Goal: Information Seeking & Learning: Learn about a topic

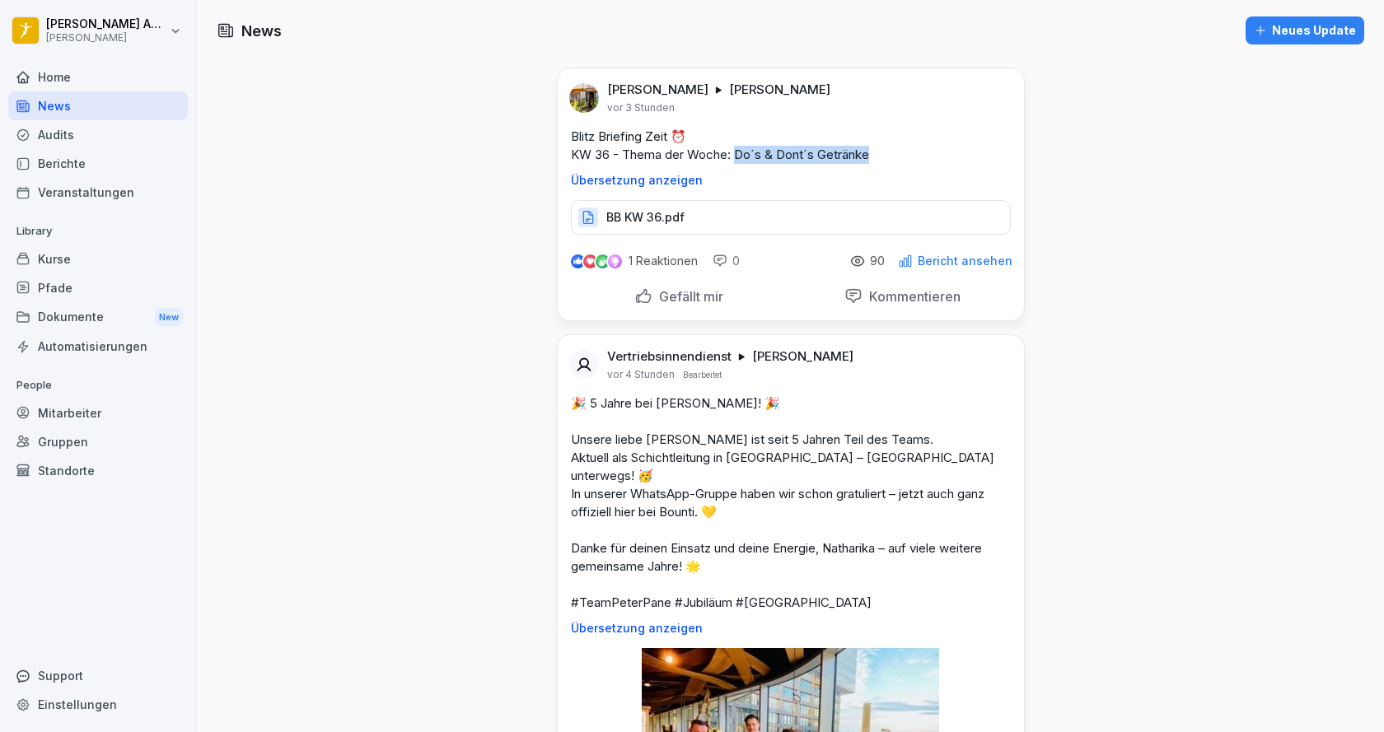
drag, startPoint x: 873, startPoint y: 154, endPoint x: 732, endPoint y: 157, distance: 140.1
click at [732, 157] on p "Blitz Briefing Zeit ⏰ KW 36 - Thema der Woche: Do´s & Dont´s Getränke" at bounding box center [791, 146] width 440 height 36
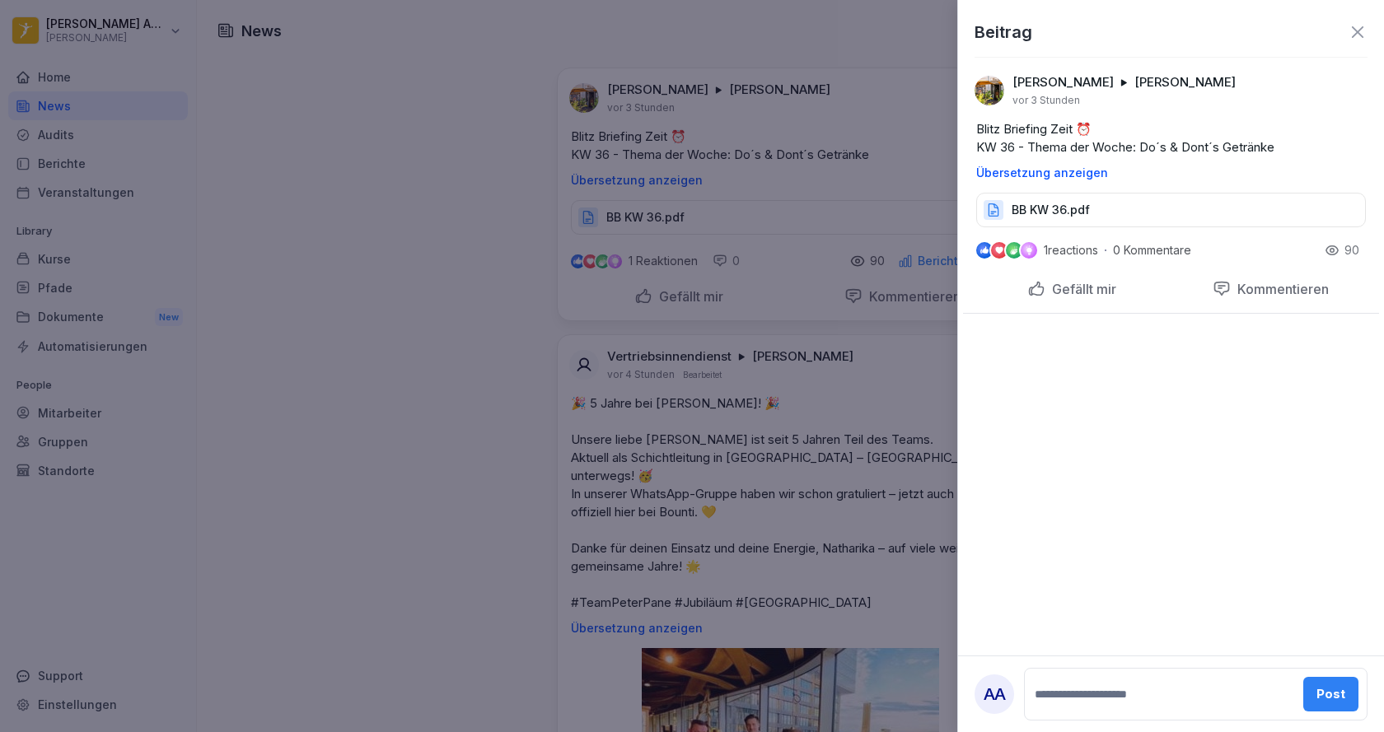
click at [746, 151] on div at bounding box center [692, 366] width 1384 height 732
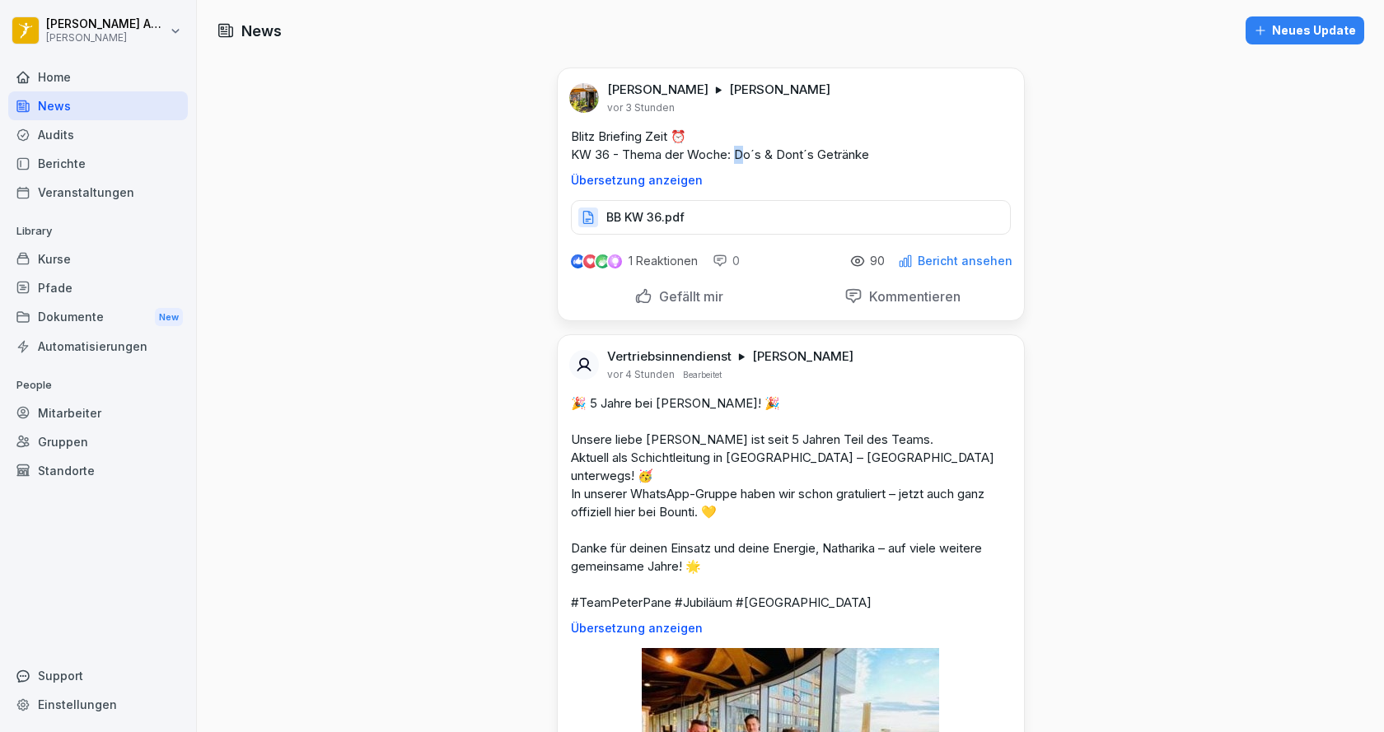
click at [735, 152] on p "Blitz Briefing Zeit ⏰ KW 36 - Thema der Woche: Do´s & Dont´s Getränke" at bounding box center [791, 146] width 440 height 36
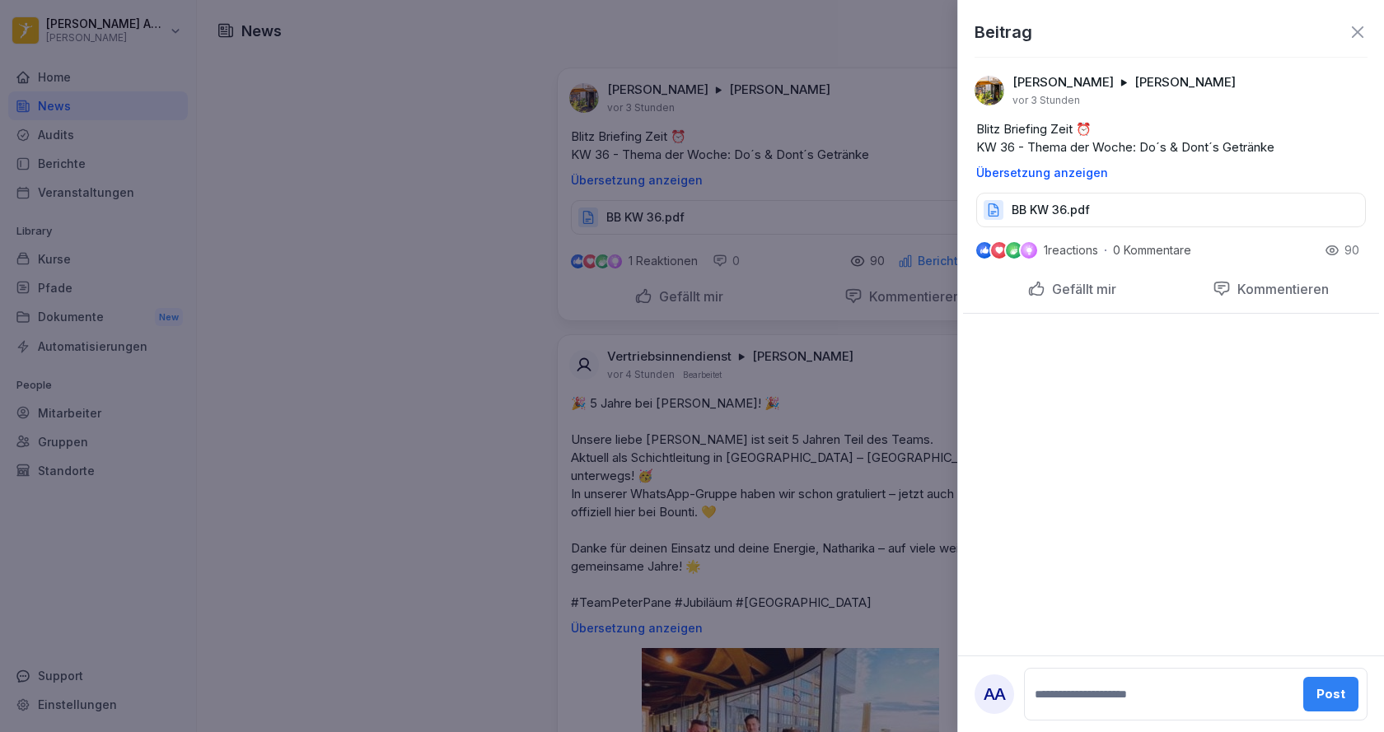
click at [732, 155] on div at bounding box center [692, 366] width 1384 height 732
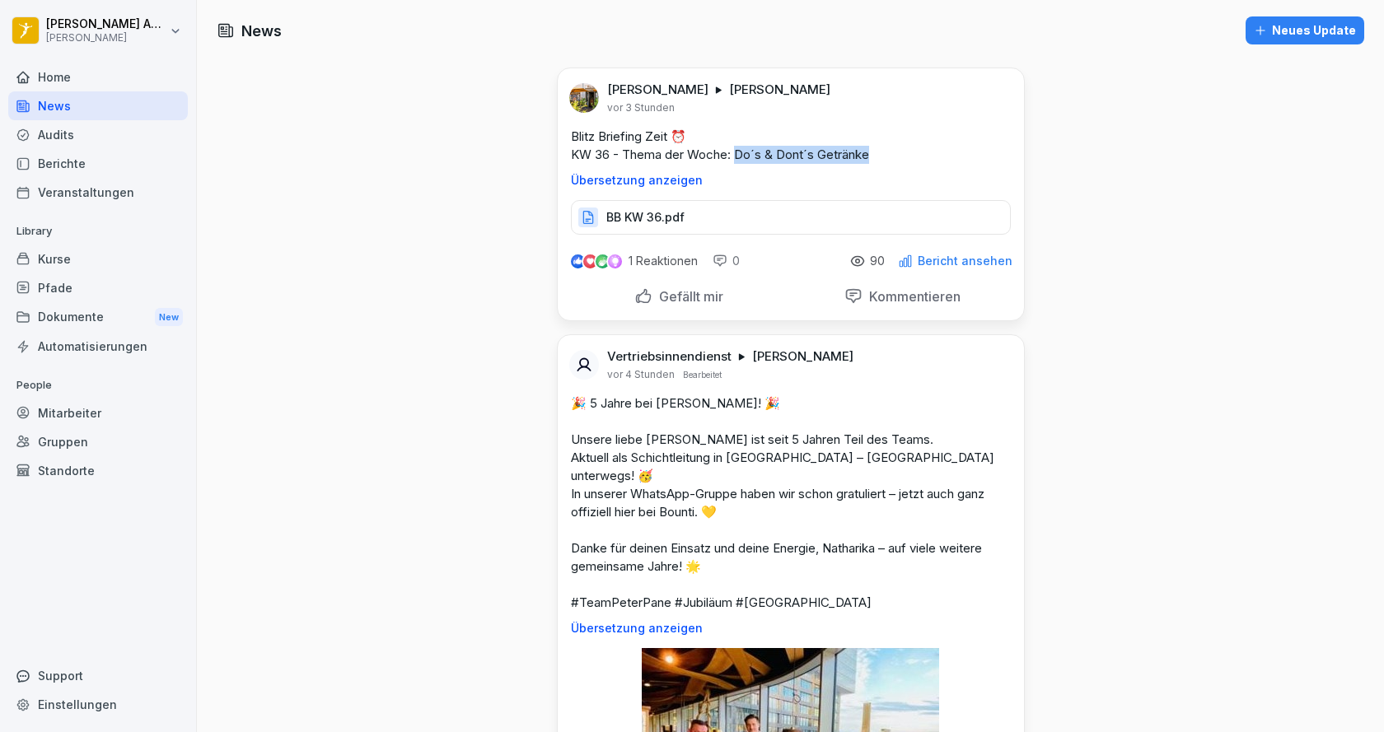
drag, startPoint x: 732, startPoint y: 155, endPoint x: 866, endPoint y: 158, distance: 133.5
click at [866, 158] on p "Blitz Briefing Zeit ⏰ KW 36 - Thema der Woche: Do´s & Dont´s Getränke" at bounding box center [791, 146] width 440 height 36
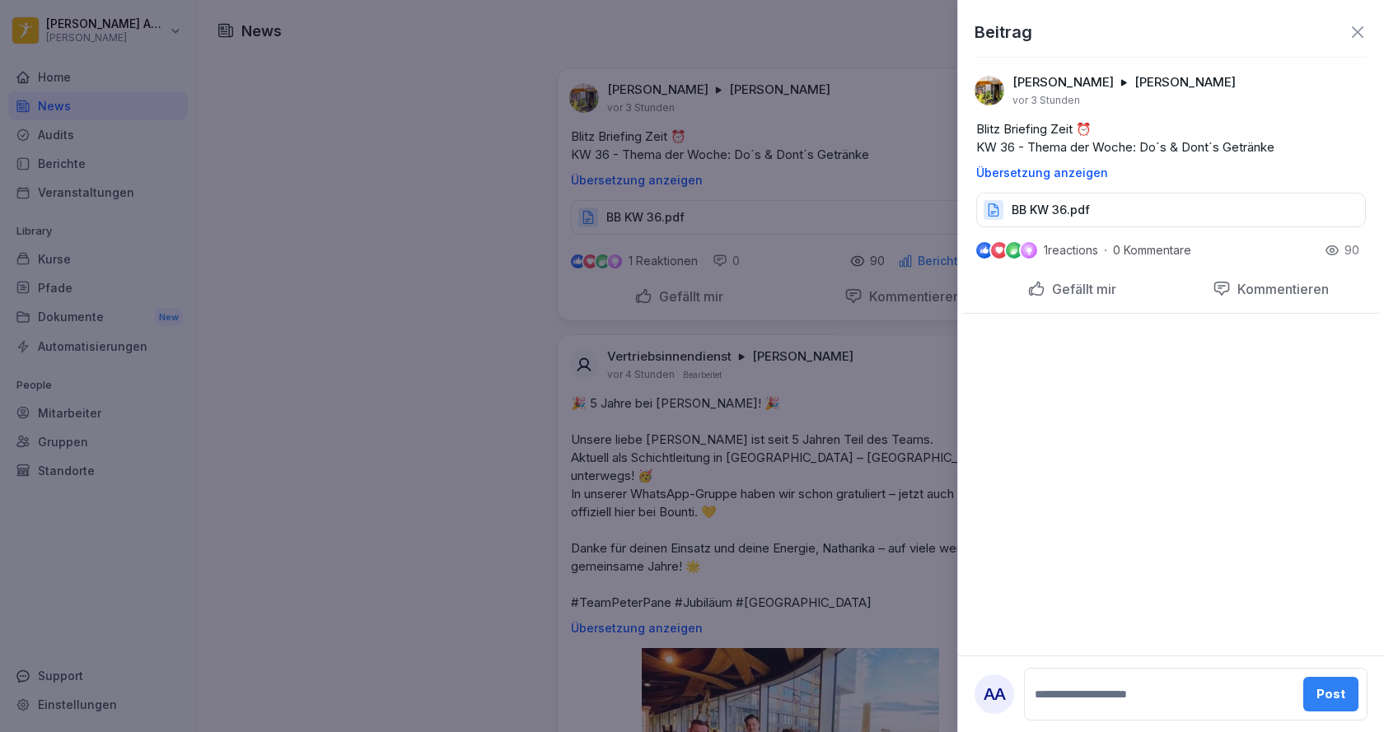
drag, startPoint x: 853, startPoint y: 158, endPoint x: 834, endPoint y: 157, distance: 19.0
click at [834, 157] on div at bounding box center [692, 366] width 1384 height 732
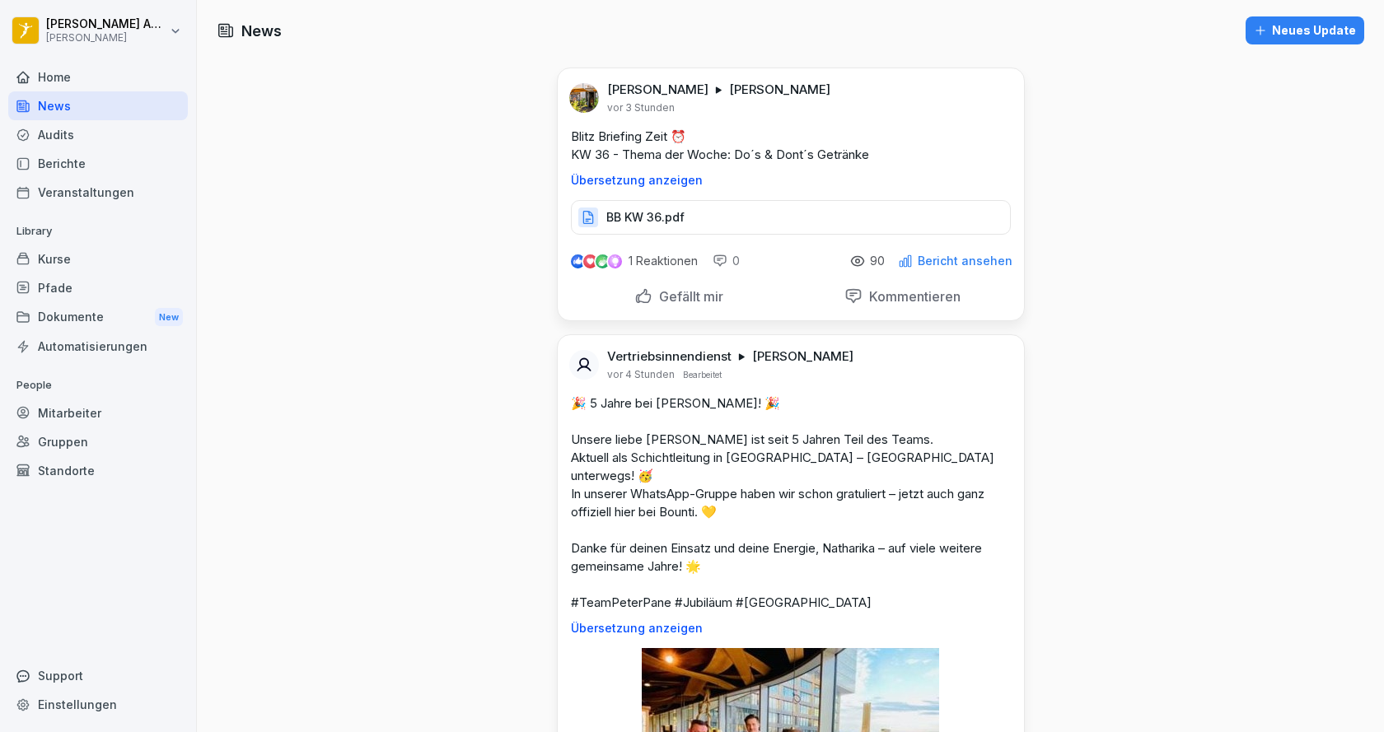
click at [834, 157] on p "Blitz Briefing Zeit ⏰ KW 36 - Thema der Woche: Do´s & Dont´s Getränke" at bounding box center [791, 146] width 440 height 36
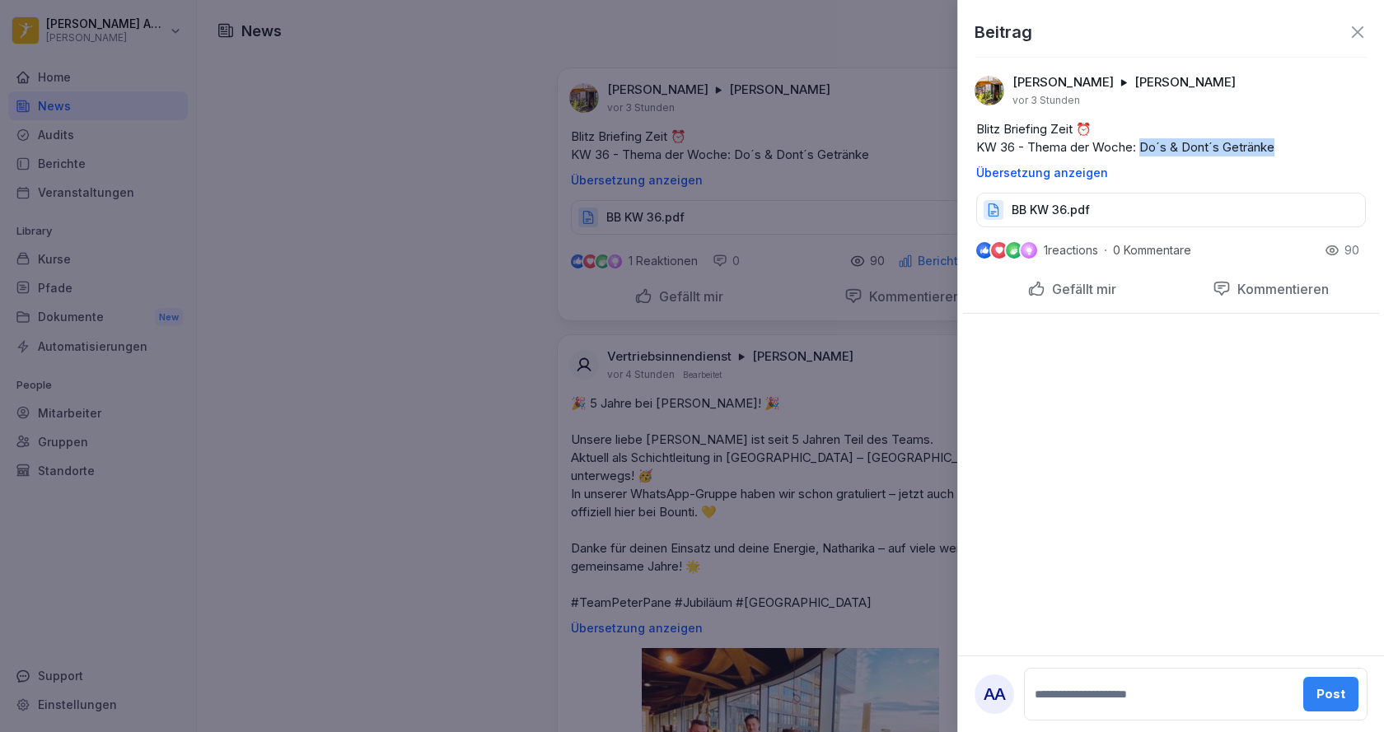
drag, startPoint x: 1275, startPoint y: 152, endPoint x: 1147, endPoint y: 152, distance: 128.5
click at [1147, 152] on p "Blitz Briefing Zeit ⏰ KW 36 - Thema der Woche: Do´s & Dont´s Getränke" at bounding box center [1171, 138] width 390 height 36
copy p "Do´s & Dont´s Getränke"
